Goal: Task Accomplishment & Management: Complete application form

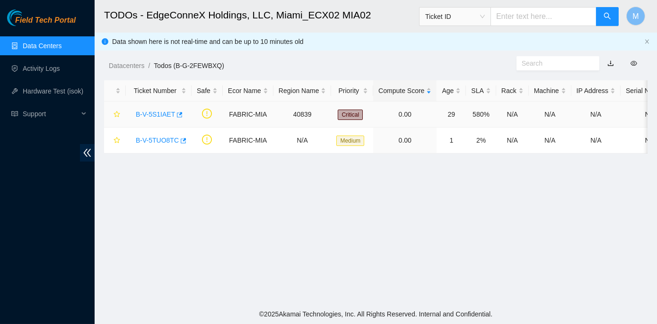
click at [155, 114] on link "B-V-5S1IAET" at bounding box center [155, 115] width 39 height 8
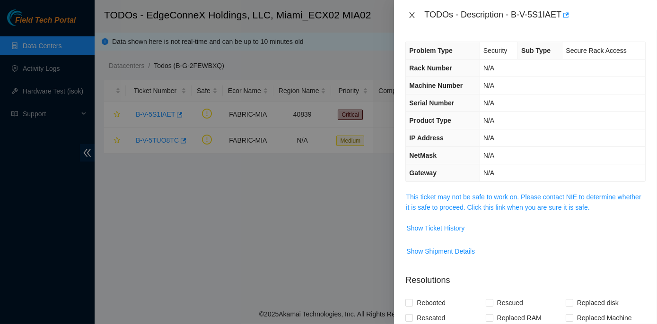
click at [409, 15] on icon "close" at bounding box center [412, 15] width 8 height 8
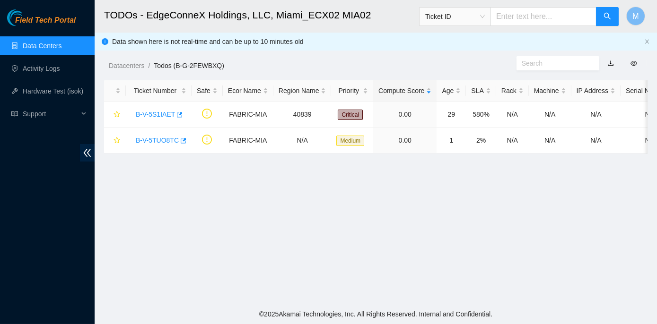
click at [43, 43] on link "Data Centers" at bounding box center [42, 46] width 39 height 8
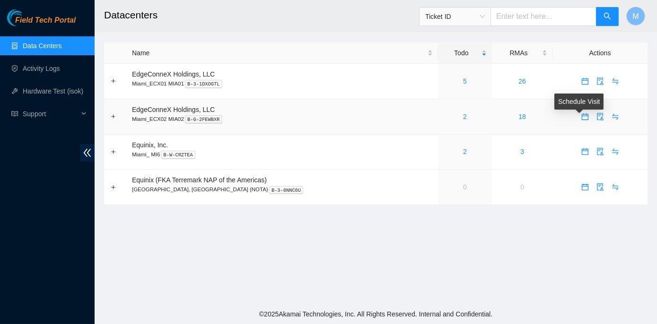
click at [580, 115] on body "Field Tech Portal Data Centers Activity Logs Hardware Test (isok) Support Datac…" at bounding box center [328, 162] width 657 height 324
click at [581, 114] on icon "calendar" at bounding box center [584, 116] width 7 height 7
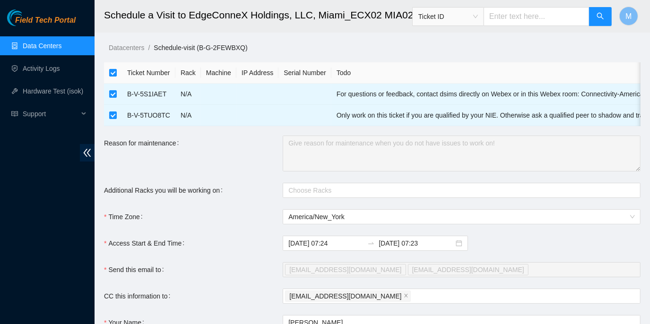
click at [116, 72] on input "checkbox" at bounding box center [113, 73] width 8 height 8
checkbox input "false"
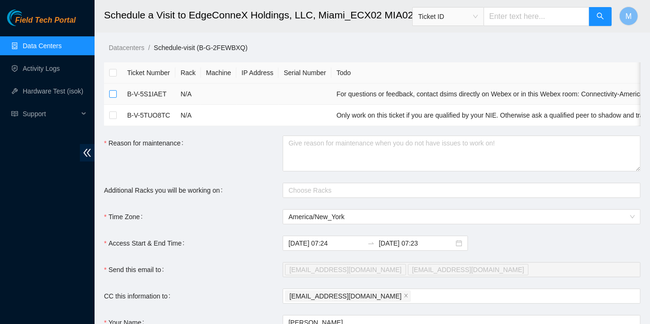
click at [116, 95] on input "checkbox" at bounding box center [113, 94] width 8 height 8
checkbox input "true"
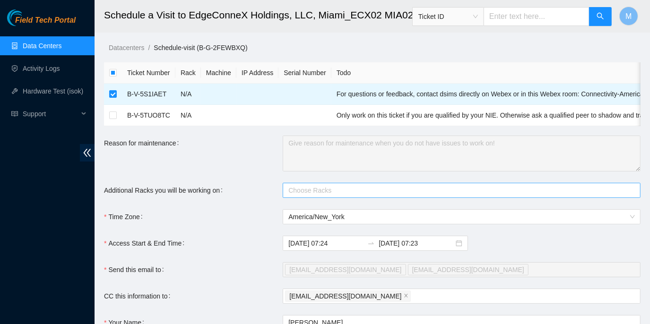
click at [309, 196] on div at bounding box center [457, 190] width 344 height 11
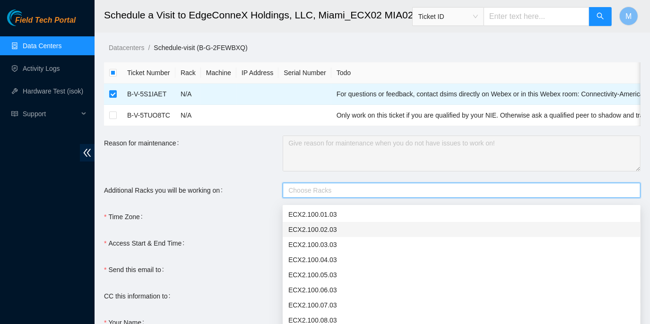
drag, startPoint x: 297, startPoint y: 197, endPoint x: 291, endPoint y: 199, distance: 5.5
click at [292, 196] on div at bounding box center [457, 190] width 344 height 11
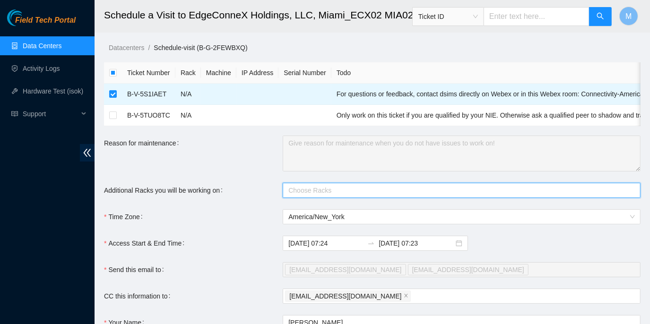
paste input "ECX2.400.05.03"
type input "ECX2.400.05.03"
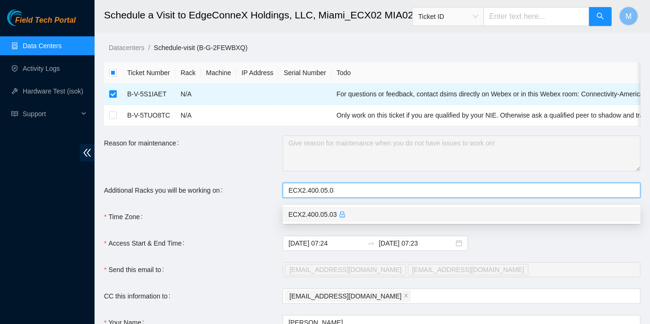
click at [307, 216] on div "ECX2.400.05.03" at bounding box center [462, 215] width 347 height 10
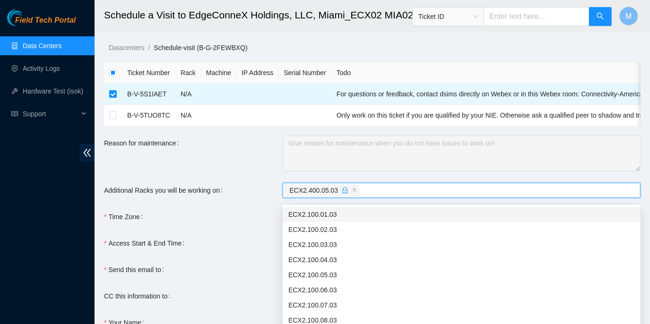
click at [195, 225] on div "Time Zone" at bounding box center [193, 217] width 179 height 15
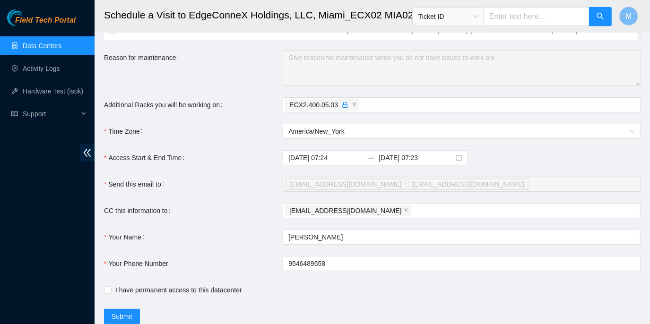
scroll to position [86, 0]
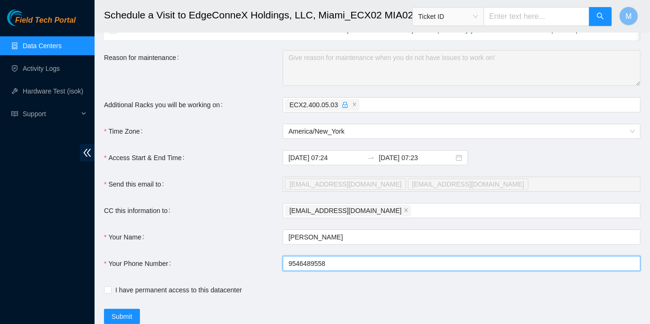
click at [286, 267] on input "9546489558" at bounding box center [462, 263] width 358 height 15
type input "[PHONE_NUMBER]"
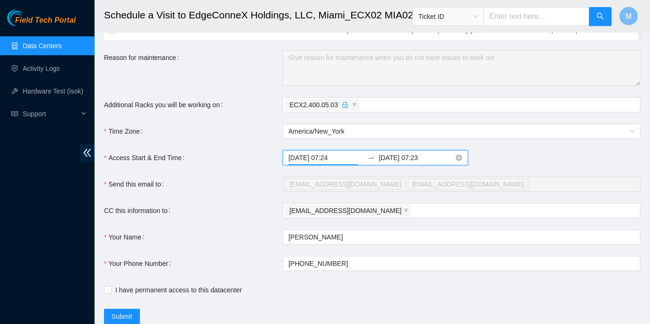
click at [325, 163] on input "[DATE] 07:24" at bounding box center [326, 158] width 75 height 10
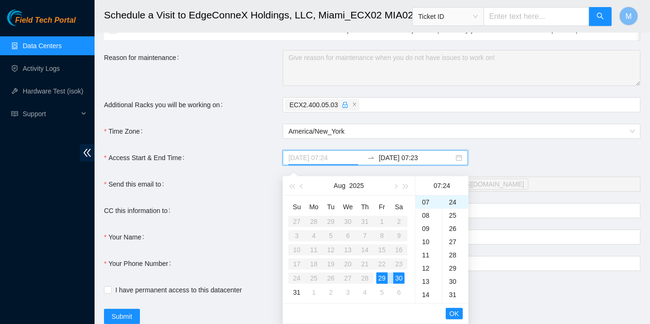
click at [380, 276] on div "29" at bounding box center [382, 278] width 11 height 11
click at [383, 278] on div "29" at bounding box center [382, 278] width 11 height 11
click at [397, 277] on div "30" at bounding box center [399, 278] width 11 height 11
type input "[DATE] 07:24"
click at [382, 276] on div "29" at bounding box center [382, 278] width 11 height 11
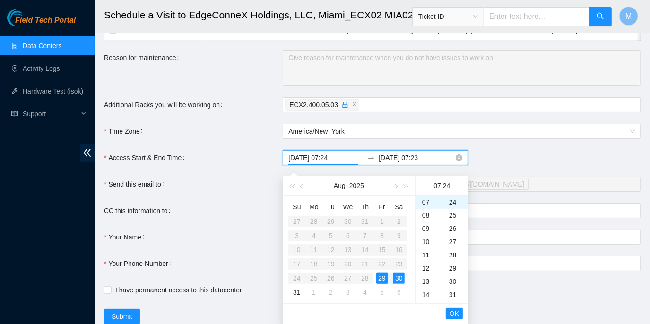
click at [429, 163] on input "[DATE] 07:23" at bounding box center [416, 158] width 75 height 10
click at [380, 276] on div "29" at bounding box center [382, 278] width 11 height 11
click at [428, 262] on div "18" at bounding box center [429, 261] width 26 height 13
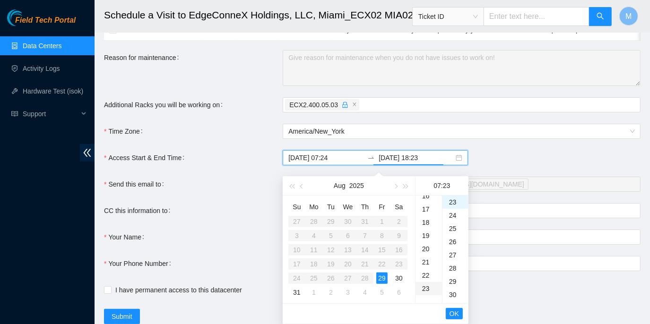
scroll to position [238, 0]
click at [451, 292] on div "30" at bounding box center [456, 295] width 26 height 13
type input "[DATE] 18:30"
click at [452, 315] on span "OK" at bounding box center [454, 314] width 9 height 10
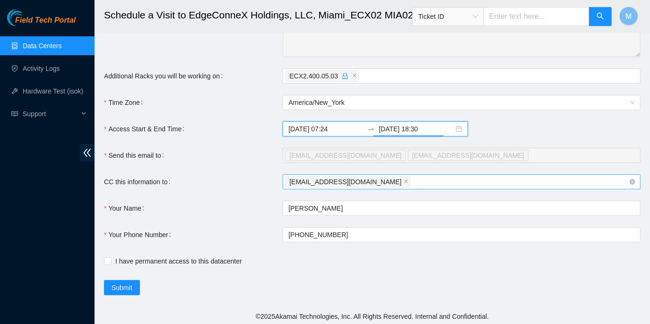
scroll to position [122, 0]
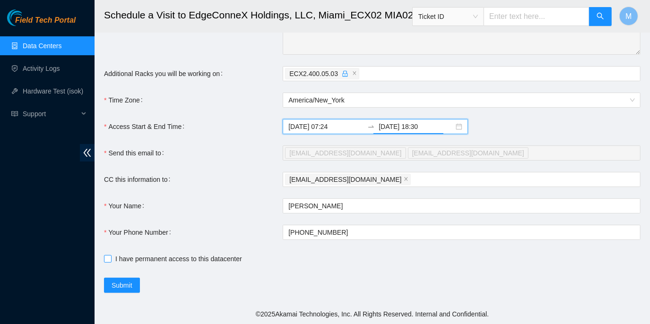
click at [110, 258] on input "I have permanent access to this datacenter" at bounding box center [107, 258] width 7 height 7
checkbox input "true"
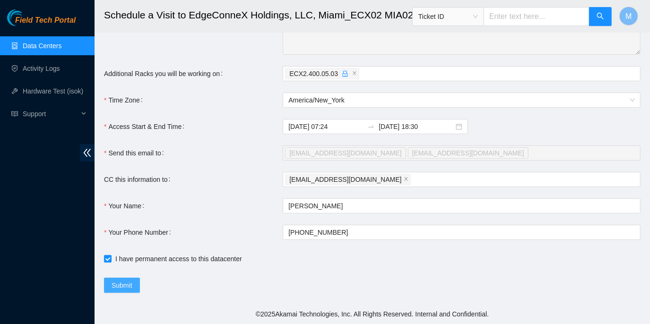
click at [122, 283] on span "Submit" at bounding box center [122, 285] width 21 height 10
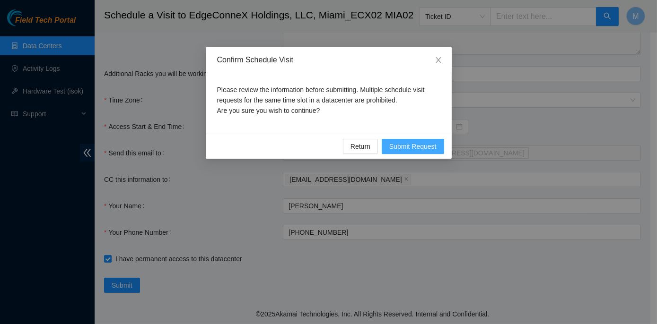
click at [418, 143] on span "Submit Request" at bounding box center [412, 146] width 47 height 10
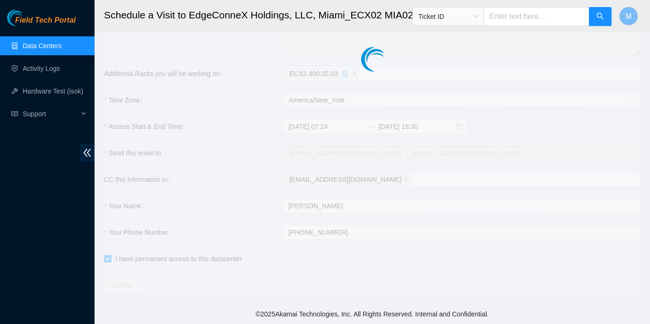
type input "[DATE] 07:26"
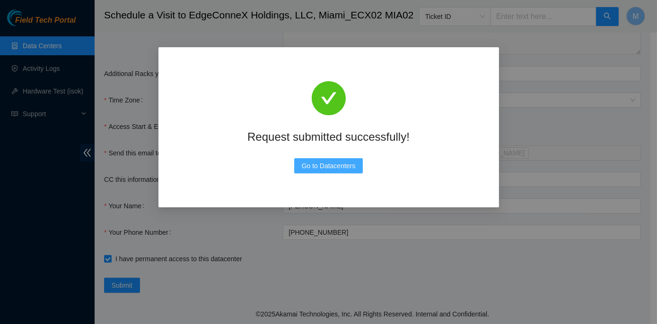
click at [342, 160] on button "Go to Datacenters" at bounding box center [328, 165] width 69 height 15
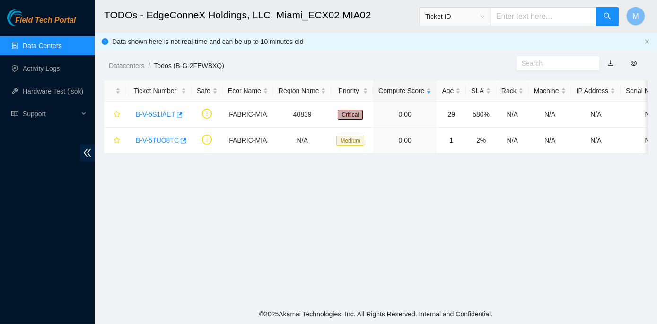
scroll to position [233, 0]
click at [36, 42] on link "Data Centers" at bounding box center [42, 46] width 39 height 8
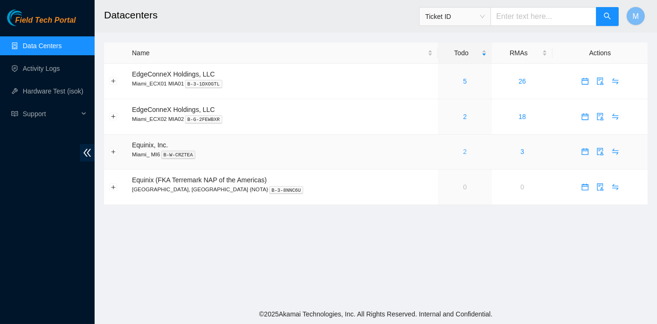
click at [463, 150] on link "2" at bounding box center [465, 152] width 4 height 8
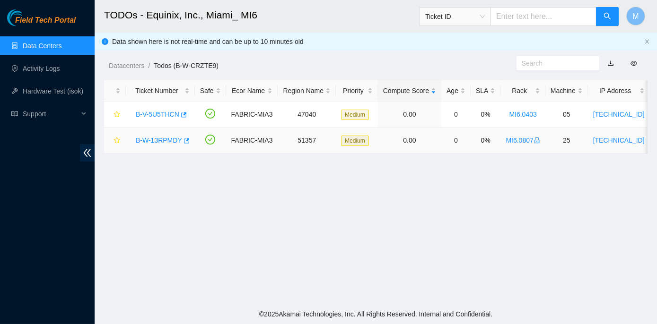
click at [171, 142] on link "B-W-13RPMDY" at bounding box center [159, 141] width 46 height 8
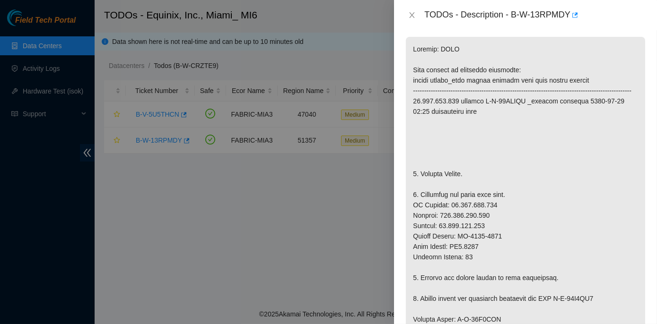
scroll to position [172, 0]
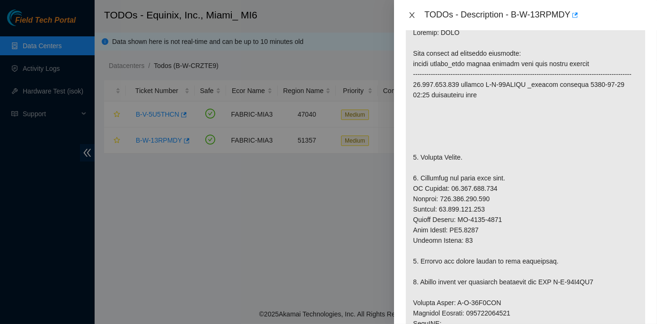
click at [410, 12] on icon "close" at bounding box center [412, 15] width 8 height 8
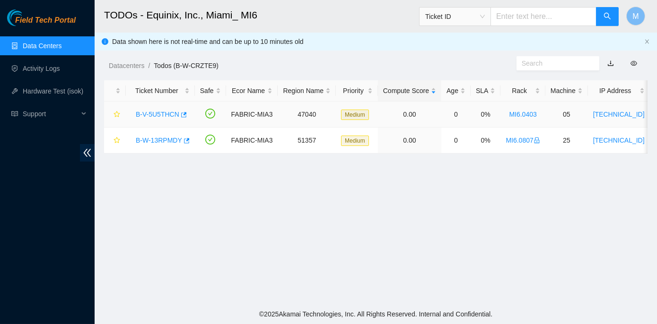
click at [150, 113] on link "B-V-5U5THCN" at bounding box center [158, 115] width 44 height 8
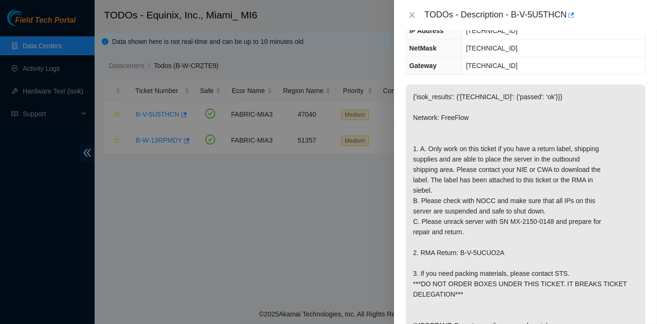
scroll to position [0, 0]
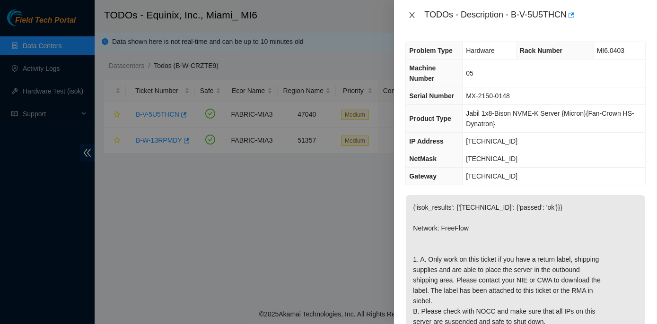
click at [414, 12] on icon "close" at bounding box center [412, 15] width 8 height 8
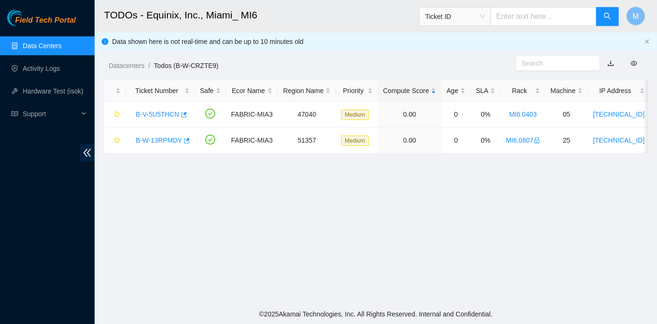
click at [32, 42] on link "Data Centers" at bounding box center [42, 46] width 39 height 8
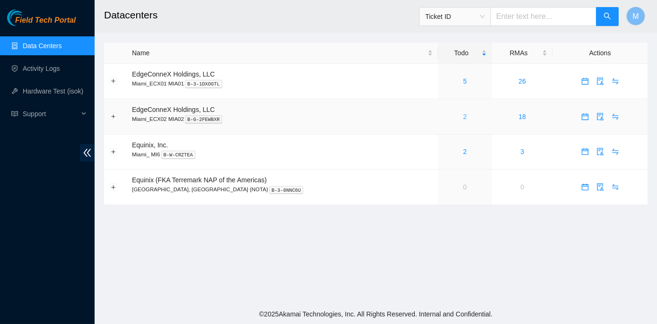
click at [463, 114] on link "2" at bounding box center [465, 117] width 4 height 8
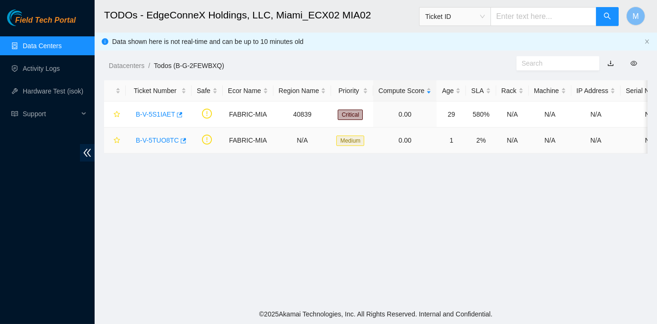
click at [161, 139] on link "B-V-5TUO8TC" at bounding box center [157, 141] width 43 height 8
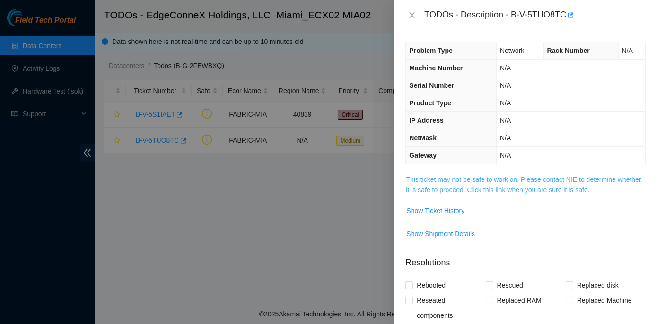
click at [513, 179] on link "This ticket may not be safe to work on. Please contact NIE to determine whether…" at bounding box center [523, 185] width 235 height 18
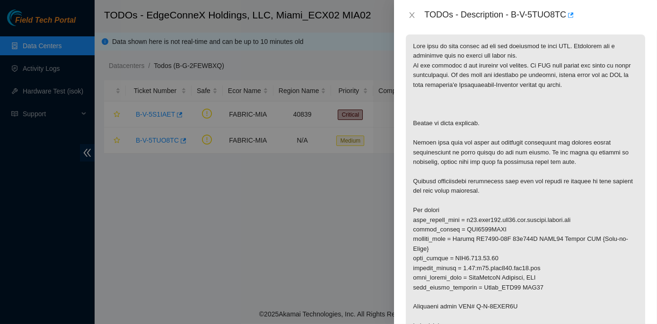
scroll to position [172, 0]
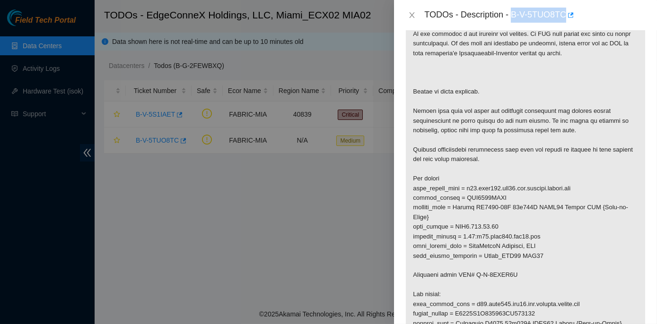
drag, startPoint x: 512, startPoint y: 13, endPoint x: 563, endPoint y: 13, distance: 51.1
click at [563, 13] on div "TODOs - Description - B-V-5TUO8TC" at bounding box center [534, 15] width 221 height 15
copy div "B-V-5TUO8TC"
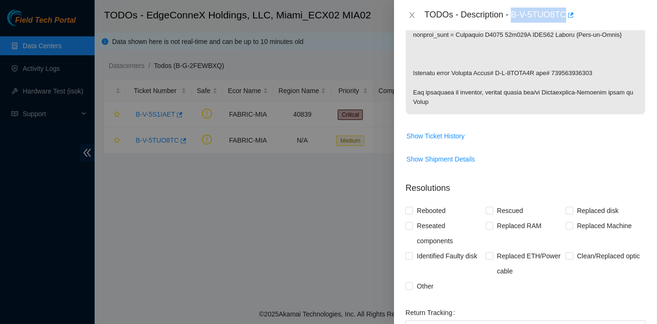
scroll to position [473, 0]
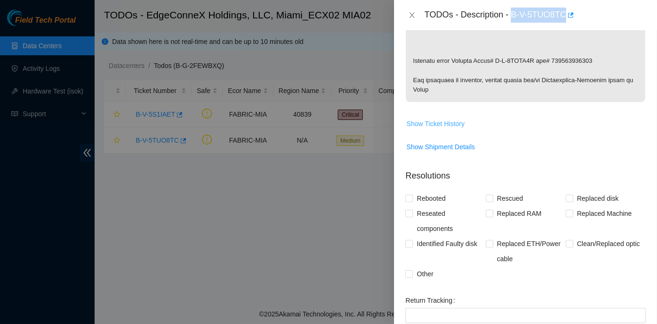
click at [430, 123] on span "Show Ticket History" at bounding box center [435, 124] width 58 height 10
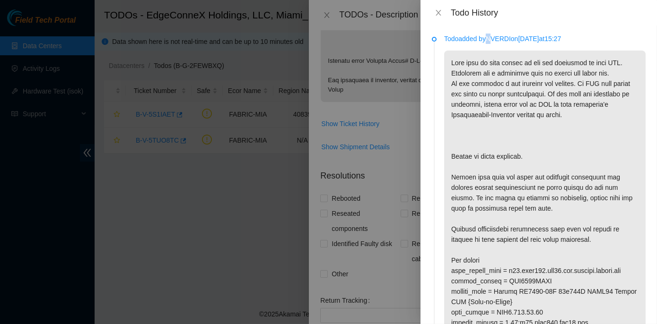
drag, startPoint x: 492, startPoint y: 38, endPoint x: 498, endPoint y: 39, distance: 5.8
click at [498, 39] on p "Todo added by NVERDI on 2025-08-28 at 15:27" at bounding box center [545, 39] width 202 height 10
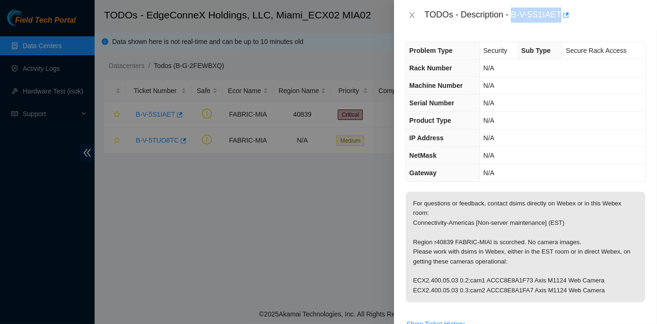
drag, startPoint x: 513, startPoint y: 15, endPoint x: 560, endPoint y: 14, distance: 46.4
click at [560, 14] on div "TODOs - Description - B-V-5S1IAET" at bounding box center [534, 15] width 221 height 15
copy div "B-V-5S1IAET"
